Goal: Task Accomplishment & Management: Manage account settings

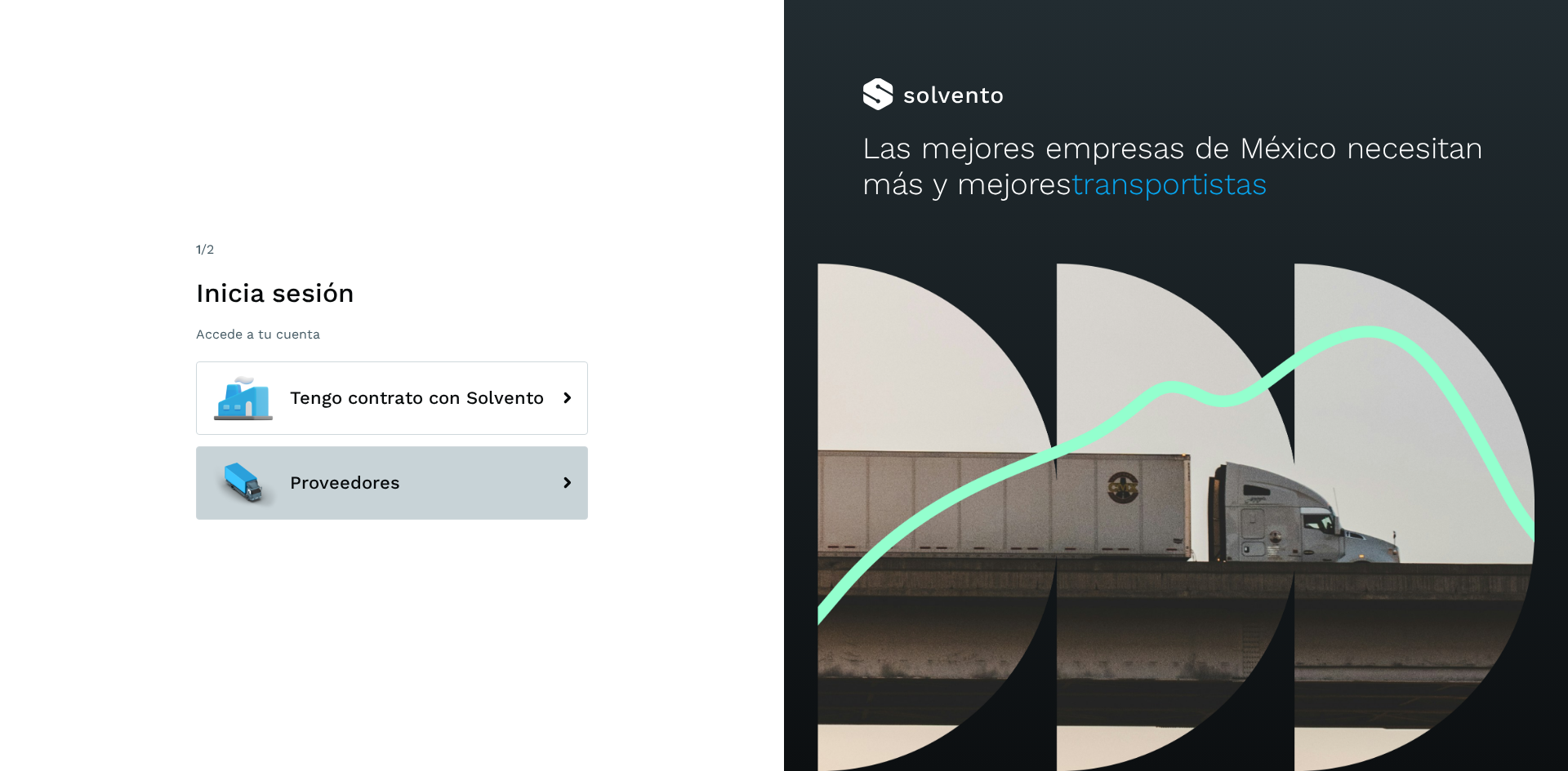
click at [317, 459] on button "Proveedores" at bounding box center [391, 484] width 392 height 74
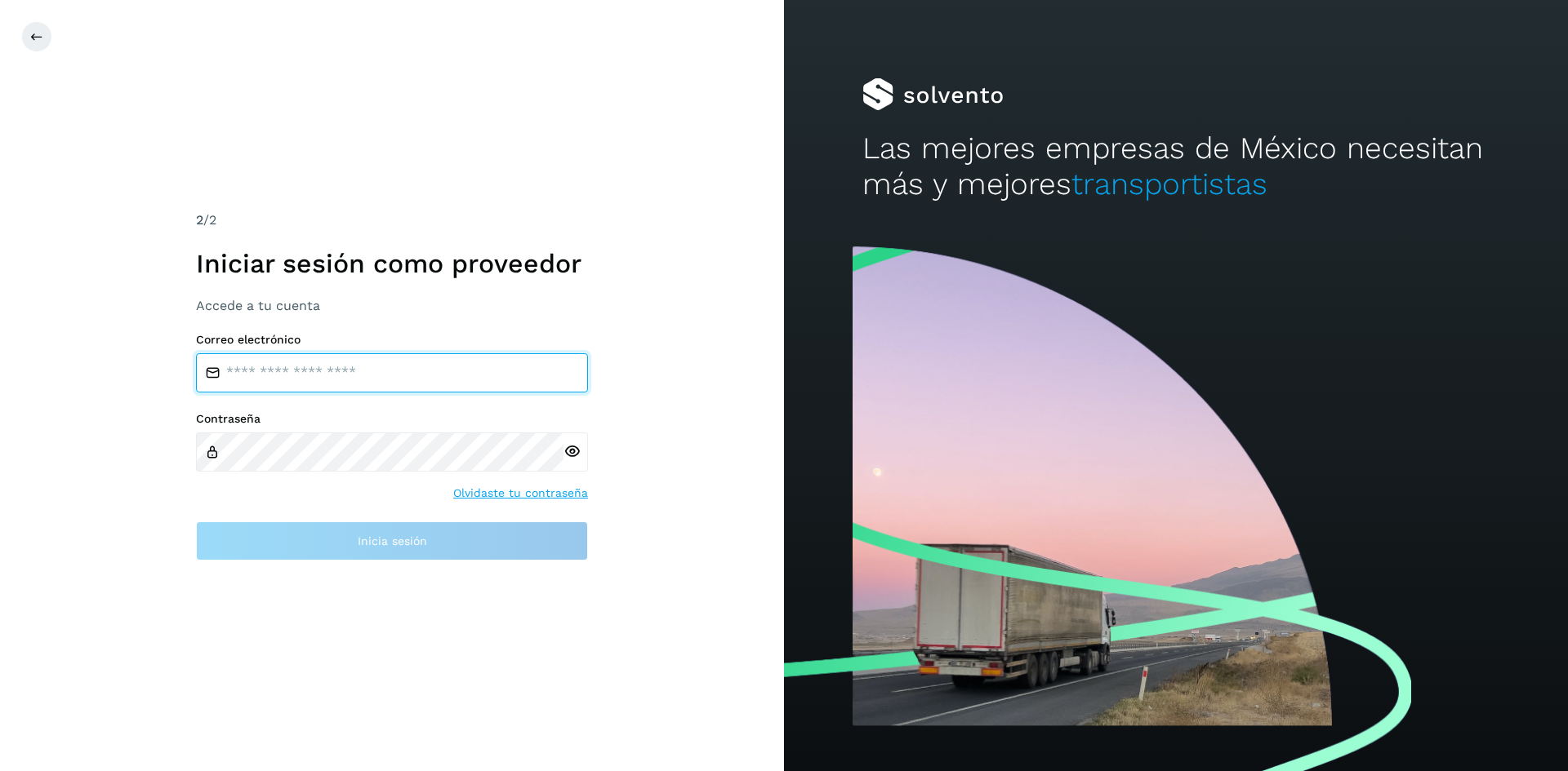
type input "**********"
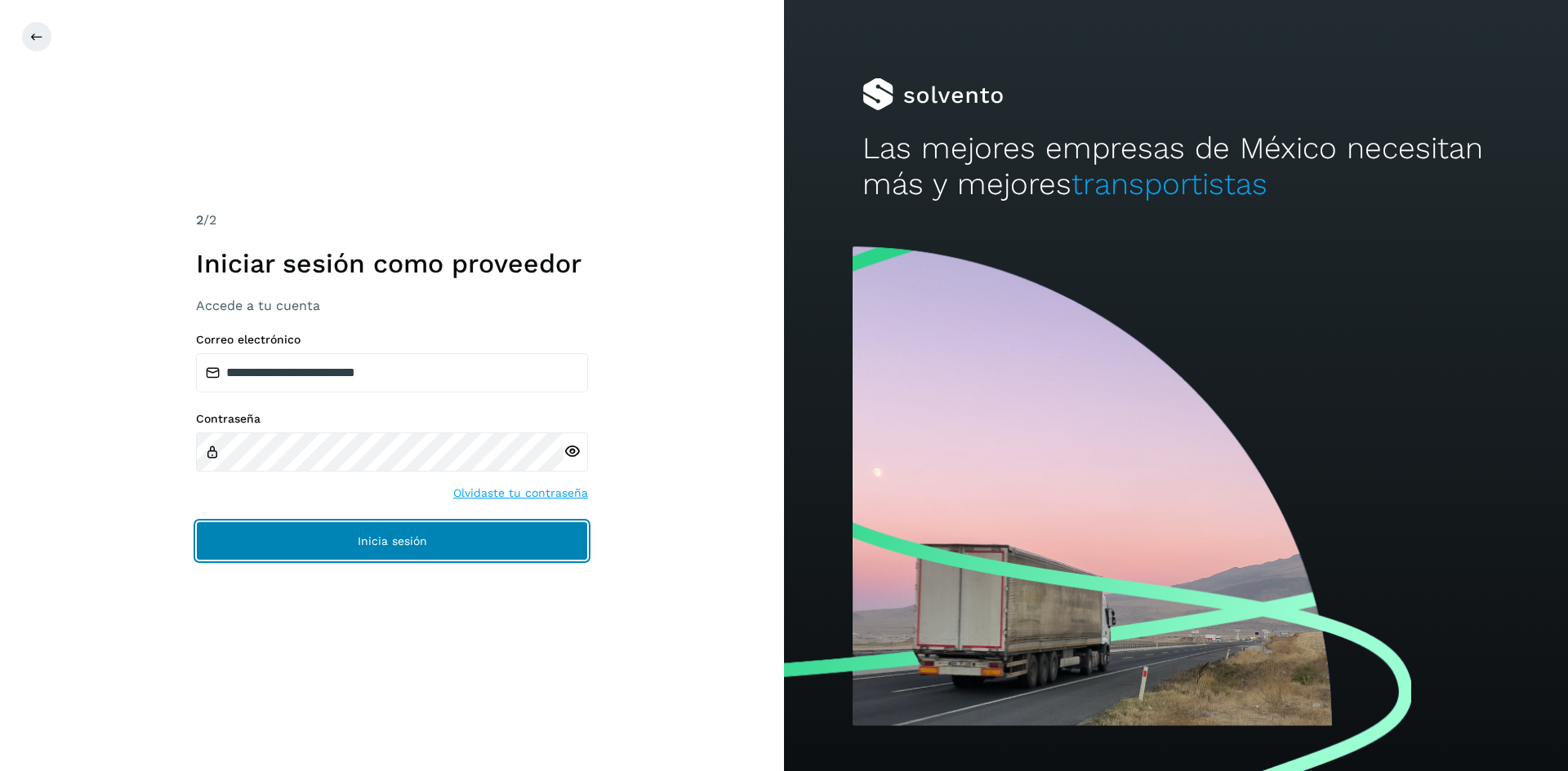
click at [286, 532] on button "Inicia sesión" at bounding box center [391, 541] width 392 height 39
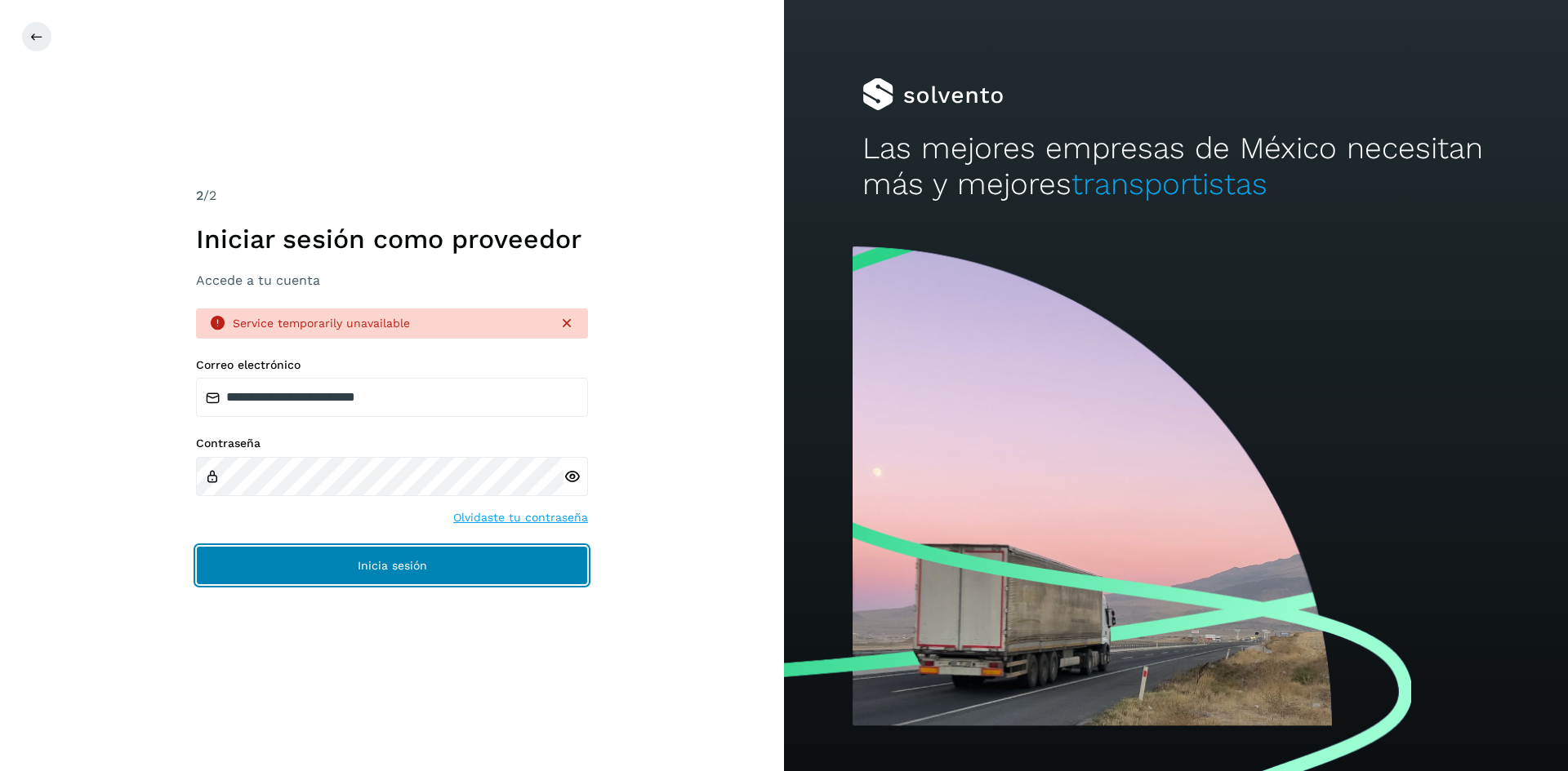
click at [295, 550] on button "Inicia sesión" at bounding box center [391, 565] width 392 height 39
click at [280, 567] on button "Inicia sesión" at bounding box center [391, 565] width 392 height 39
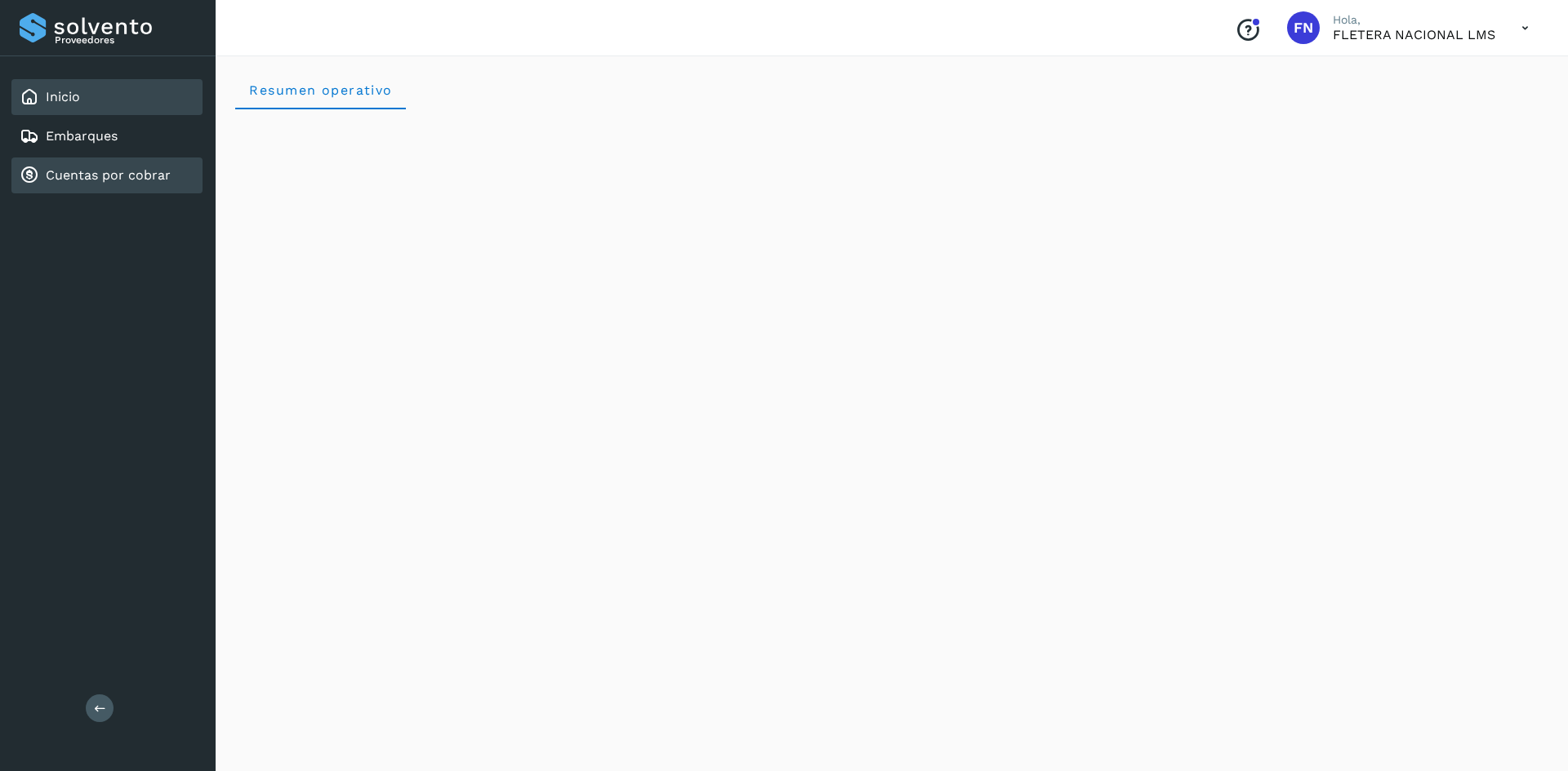
click at [119, 175] on link "Cuentas por cobrar" at bounding box center [107, 175] width 125 height 15
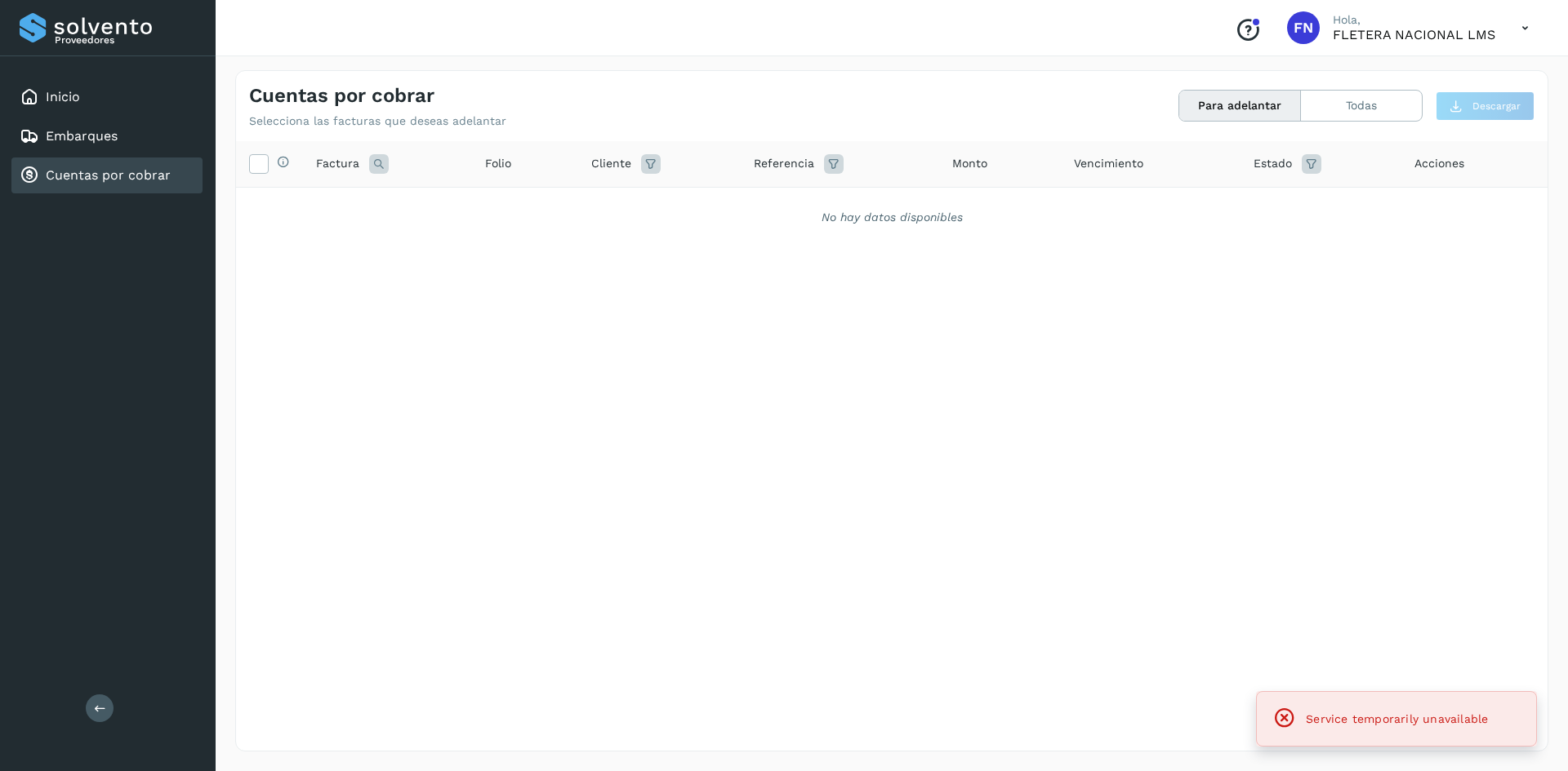
click at [97, 174] on link "Cuentas por cobrar" at bounding box center [107, 175] width 125 height 15
